Goal: Task Accomplishment & Management: Use online tool/utility

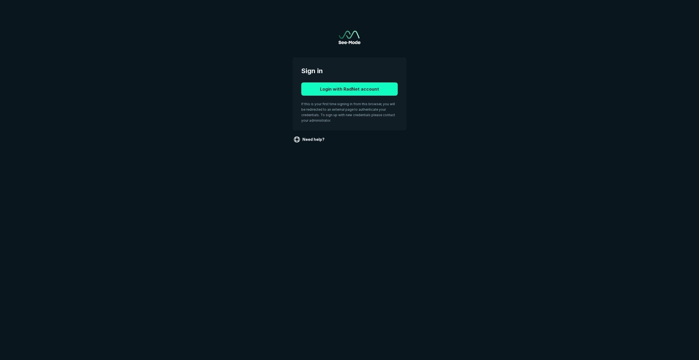
click at [341, 87] on button "Login with RadNet account" at bounding box center [349, 88] width 96 height 13
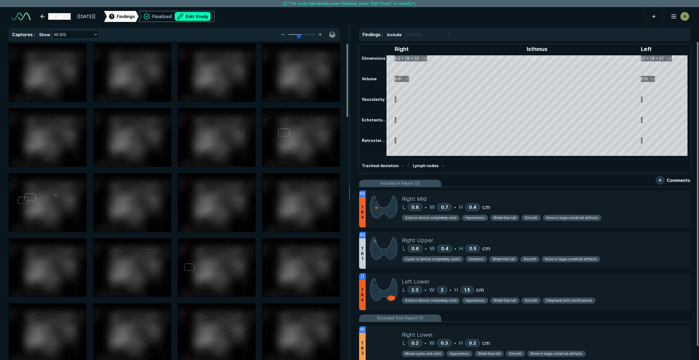
scroll to position [2195, 3848]
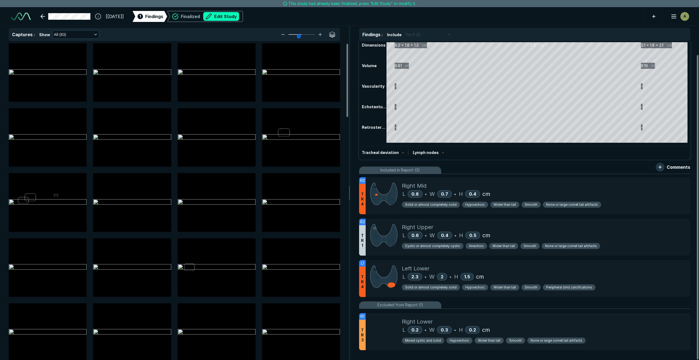
scroll to position [14, 0]
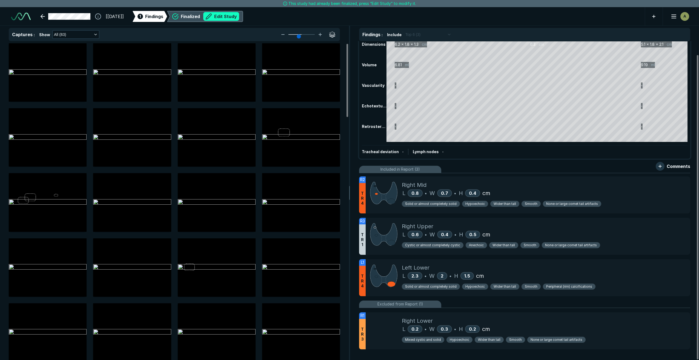
click at [239, 19] on button "Edit Study" at bounding box center [221, 16] width 36 height 9
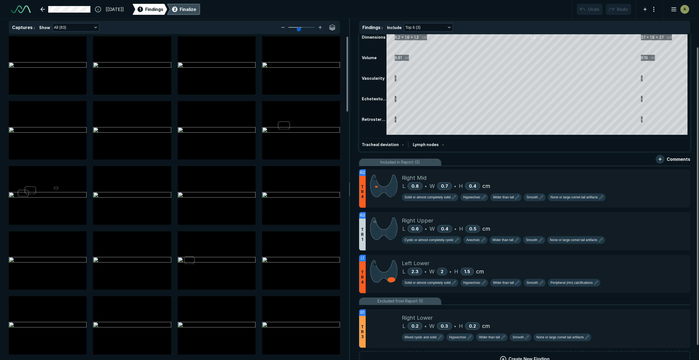
scroll to position [2227, 3848]
click at [196, 11] on div "Finalize" at bounding box center [188, 9] width 16 height 7
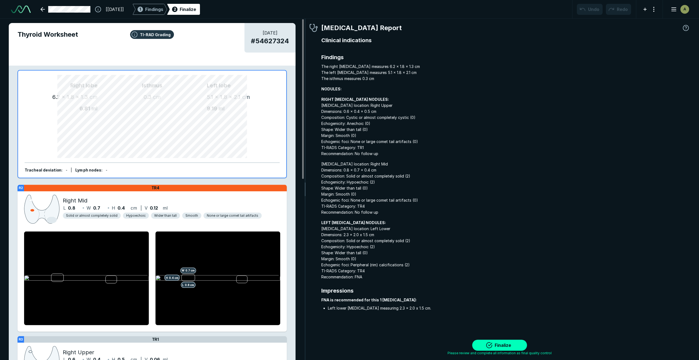
scroll to position [2208, 2409]
click at [501, 344] on button "Finalize" at bounding box center [499, 345] width 55 height 11
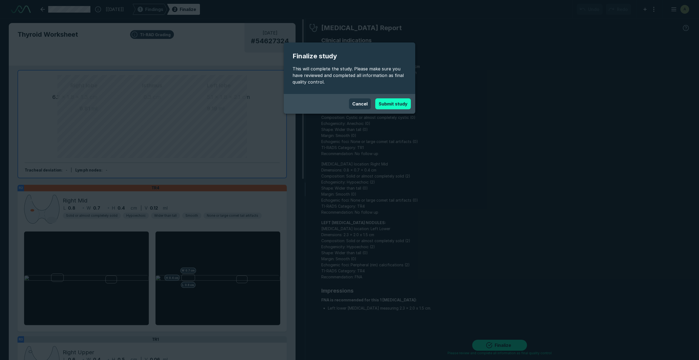
click at [402, 106] on button "Submit study" at bounding box center [393, 103] width 36 height 11
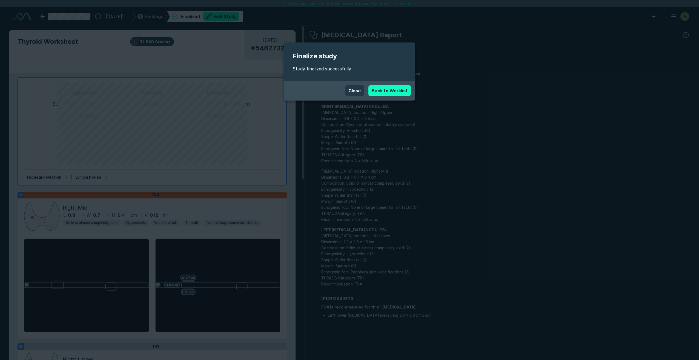
click at [405, 91] on link "Back to Worklist" at bounding box center [389, 90] width 42 height 11
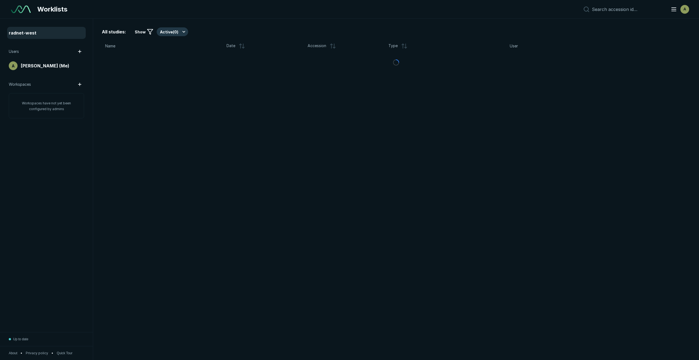
scroll to position [2140, 3342]
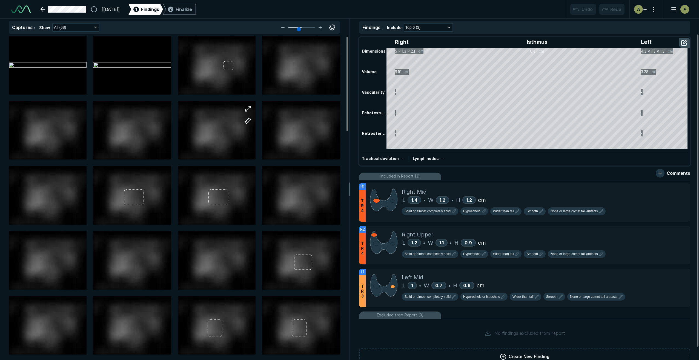
scroll to position [2227, 3848]
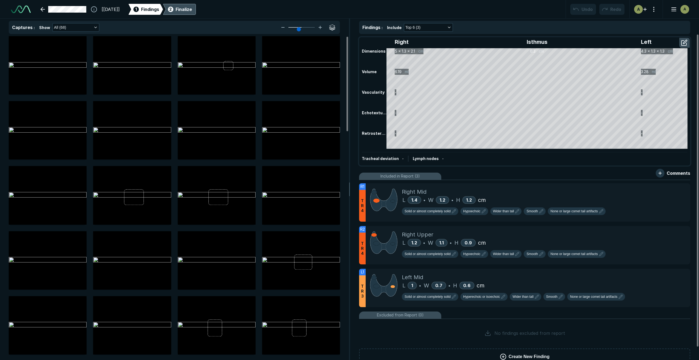
click at [192, 10] on div "Finalize" at bounding box center [184, 9] width 16 height 7
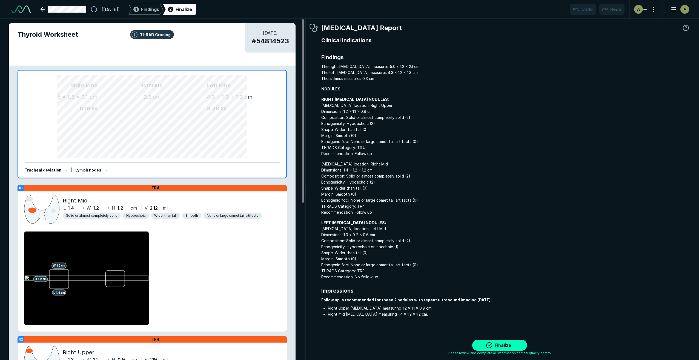
scroll to position [2208, 2409]
click at [495, 347] on button "Finalize" at bounding box center [499, 345] width 55 height 11
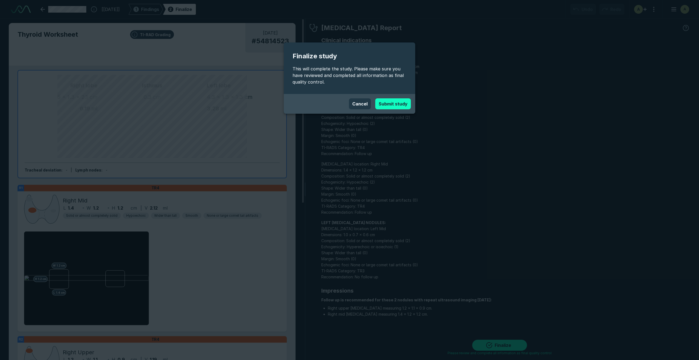
click at [407, 105] on button "Submit study" at bounding box center [393, 103] width 36 height 11
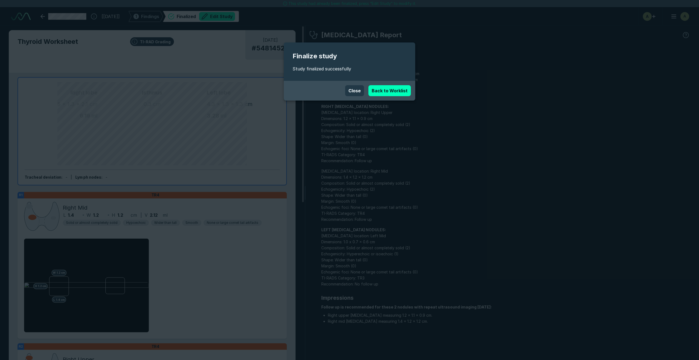
click at [352, 92] on button "Close" at bounding box center [354, 90] width 19 height 11
